Goal: Task Accomplishment & Management: Manage account settings

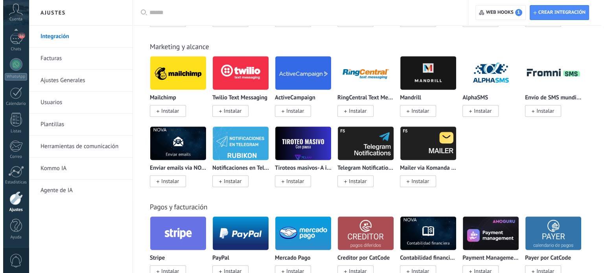
scroll to position [1203, 0]
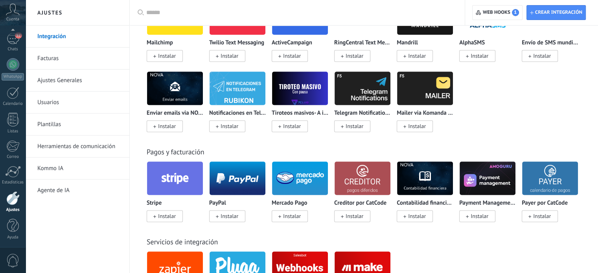
click at [161, 217] on span "Instalar" at bounding box center [167, 216] width 18 height 7
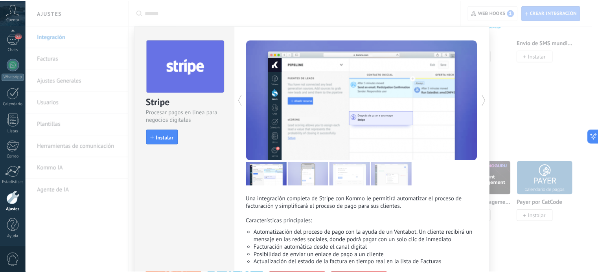
scroll to position [39, 0]
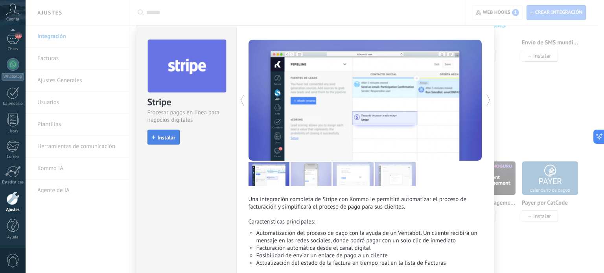
click at [159, 135] on span "Instalar" at bounding box center [167, 138] width 18 height 6
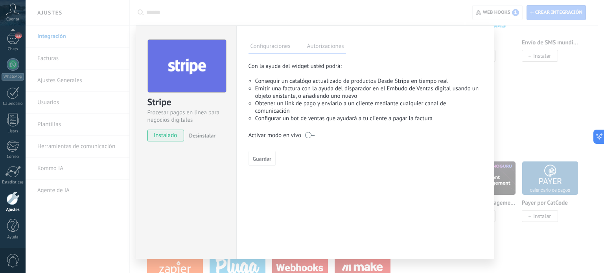
click at [310, 136] on label at bounding box center [309, 135] width 9 height 13
click at [258, 158] on span "Guardar" at bounding box center [262, 159] width 18 height 6
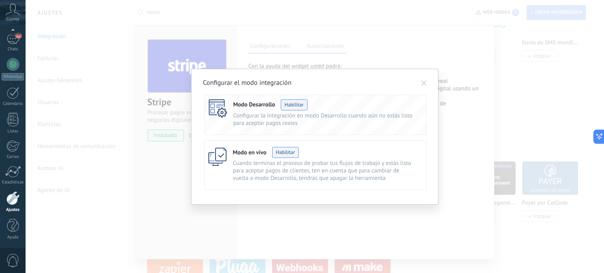
click at [283, 150] on button "Habilitar" at bounding box center [285, 152] width 27 height 11
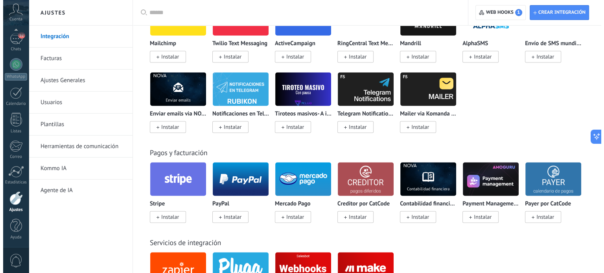
scroll to position [1203, 0]
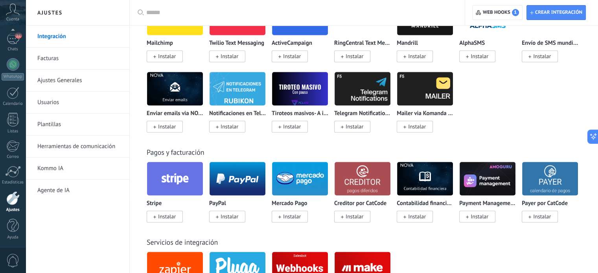
click at [168, 220] on span "Instalar" at bounding box center [167, 216] width 18 height 7
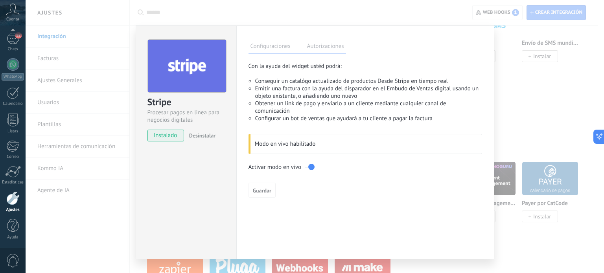
click at [325, 46] on label "Autorizaciones" at bounding box center [325, 47] width 41 height 11
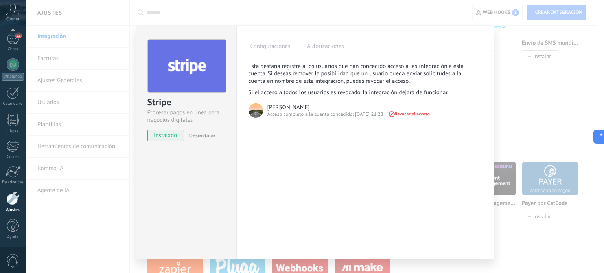
scroll to position [16, 0]
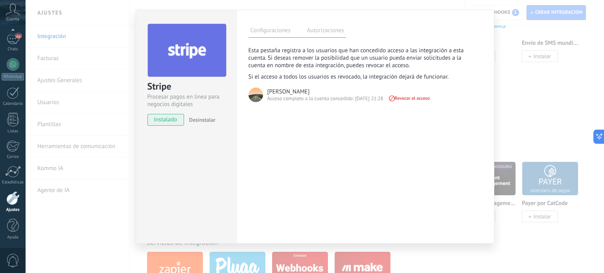
click at [200, 207] on div "Stripe Procesar pagos en linea para negocios digitales instalado Desinstalar" at bounding box center [186, 127] width 101 height 234
click at [98, 230] on div "Stripe Procesar pagos en linea para negocios digitales instalado Desinstalar Co…" at bounding box center [315, 136] width 579 height 273
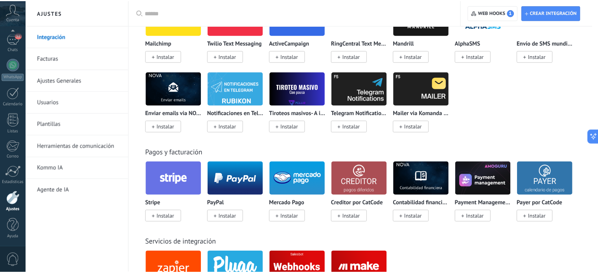
scroll to position [0, 0]
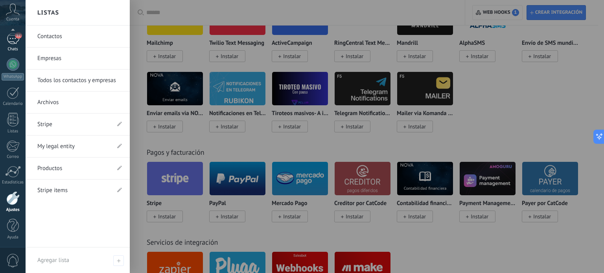
click at [8, 42] on div "52" at bounding box center [13, 38] width 13 height 11
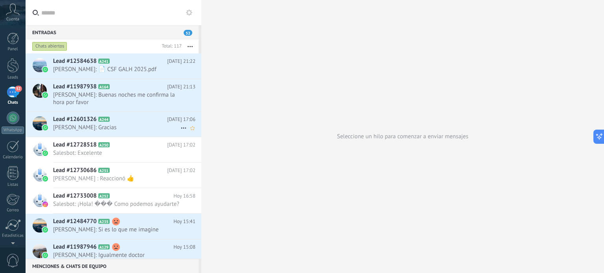
click at [83, 126] on span "[PERSON_NAME]: Gracias" at bounding box center [116, 127] width 127 height 7
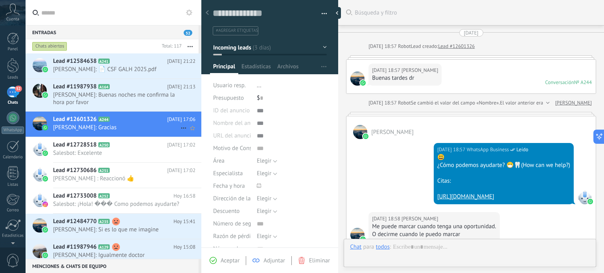
scroll to position [368, 0]
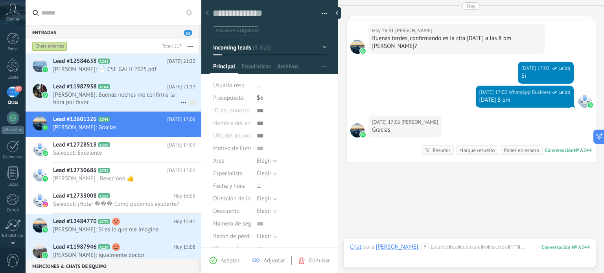
click at [84, 98] on span "[PERSON_NAME]: Buenas noches me confirma la hora por favor" at bounding box center [116, 98] width 127 height 15
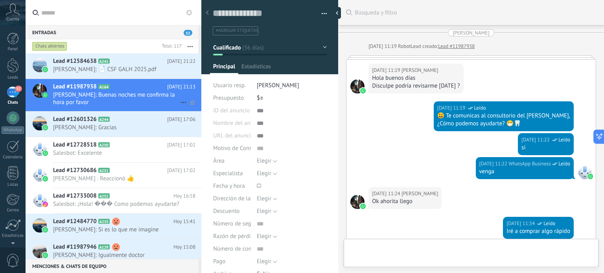
type textarea "**********"
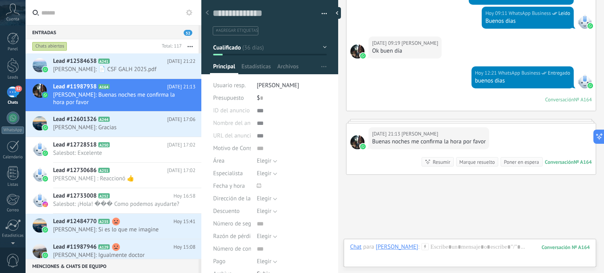
scroll to position [881, 0]
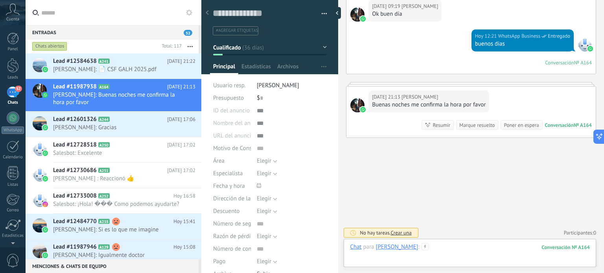
click at [390, 257] on div at bounding box center [470, 255] width 240 height 24
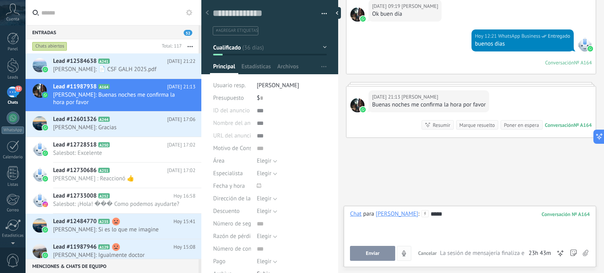
drag, startPoint x: 368, startPoint y: 261, endPoint x: 373, endPoint y: 255, distance: 7.9
click at [373, 255] on button "Enviar" at bounding box center [372, 253] width 45 height 15
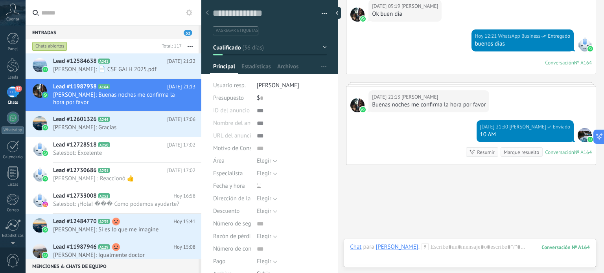
scroll to position [908, 0]
